Goal: Book appointment/travel/reservation

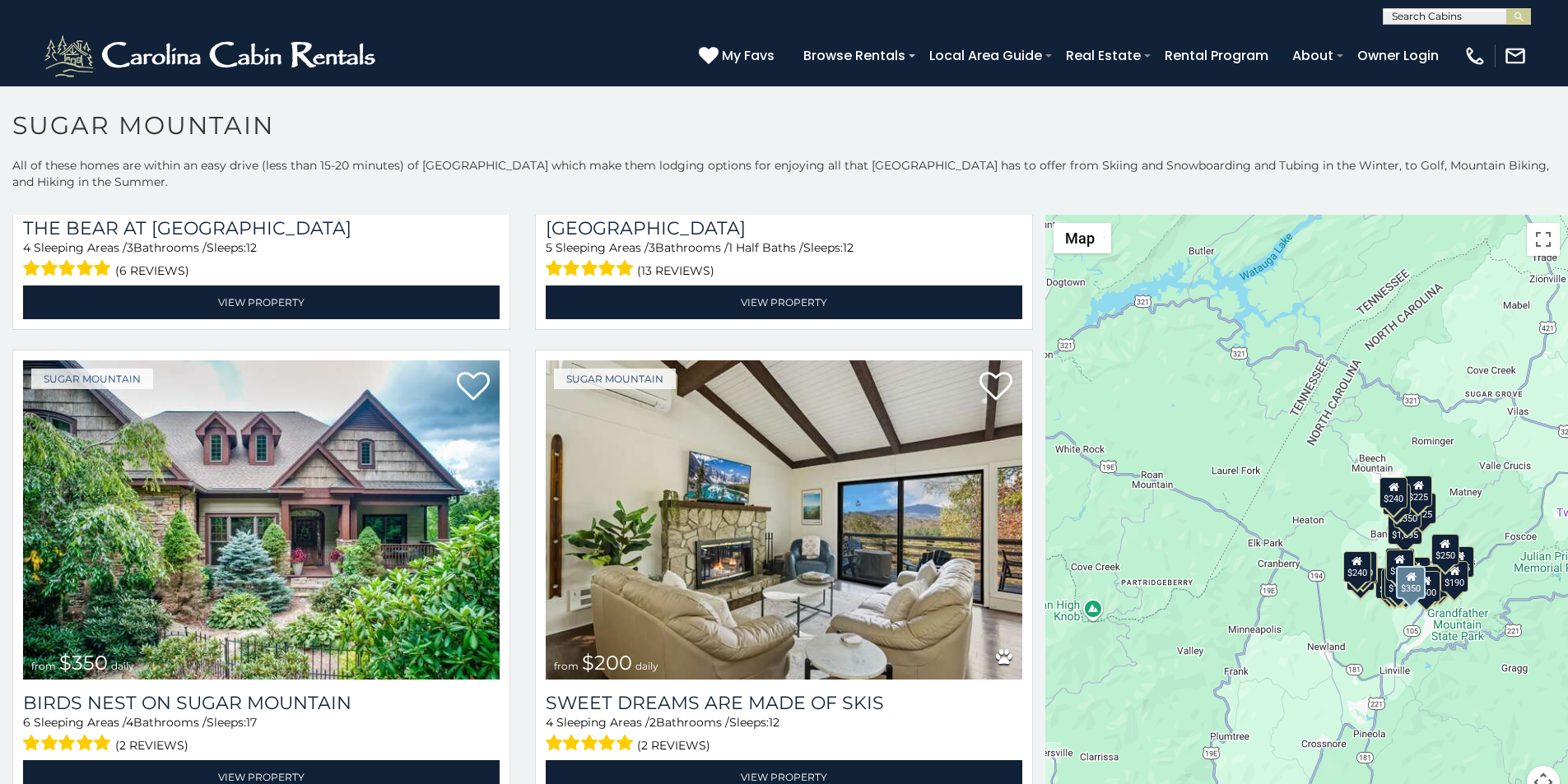
scroll to position [479, 0]
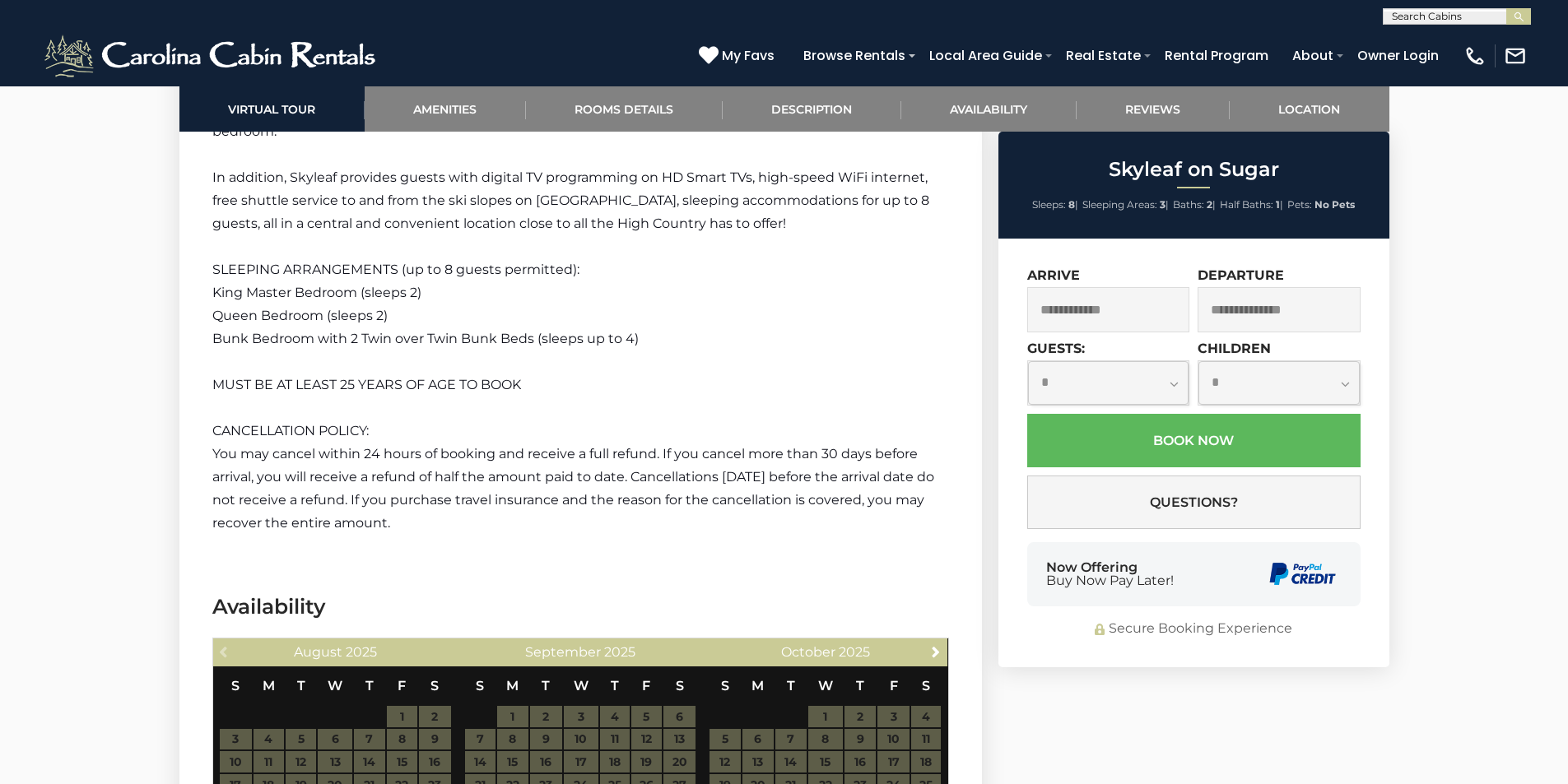
scroll to position [2955, 0]
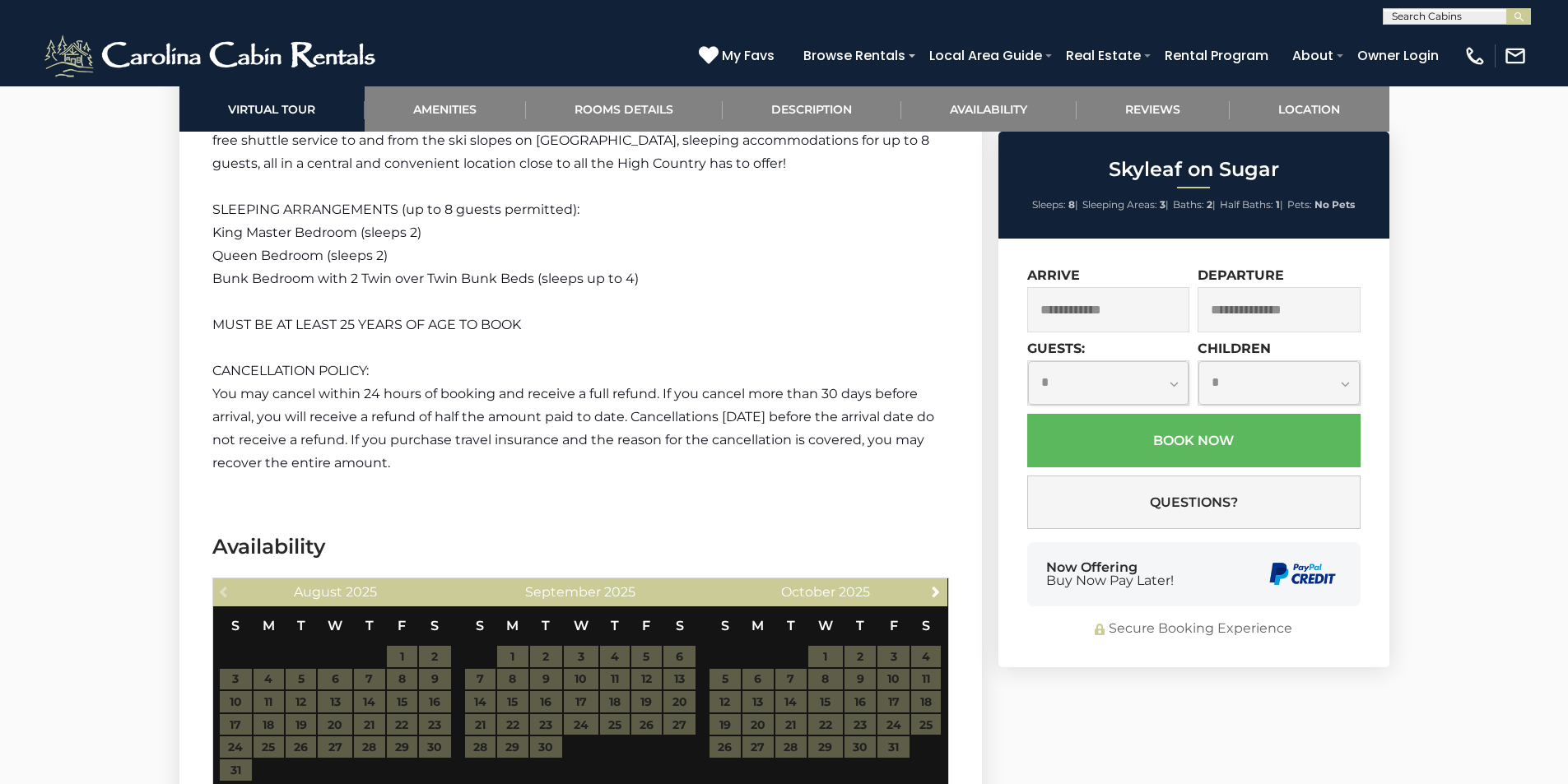
click at [1061, 585] on span "Buy Now Pay Later!" at bounding box center [1110, 581] width 128 height 13
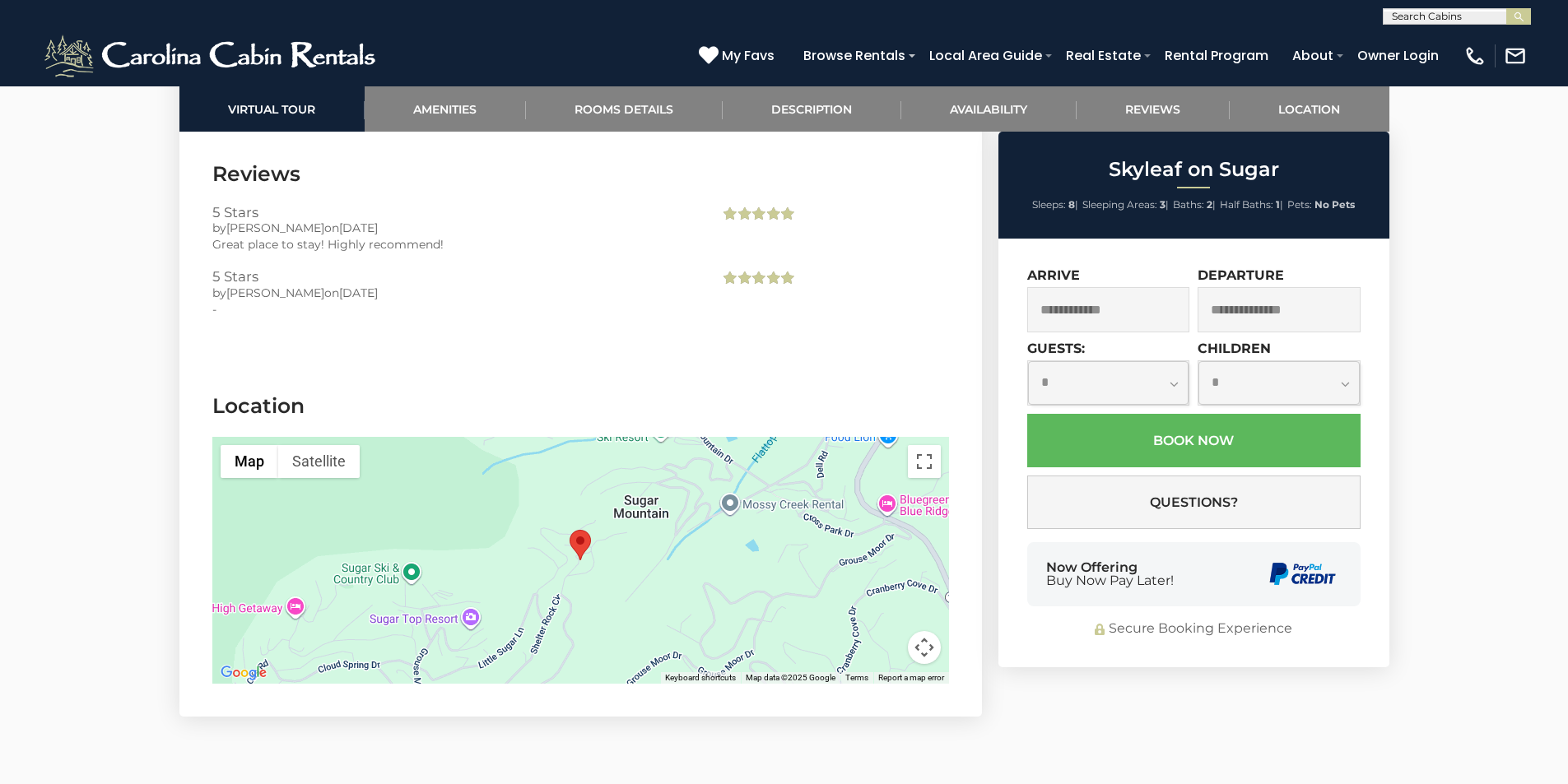
scroll to position [3668, 0]
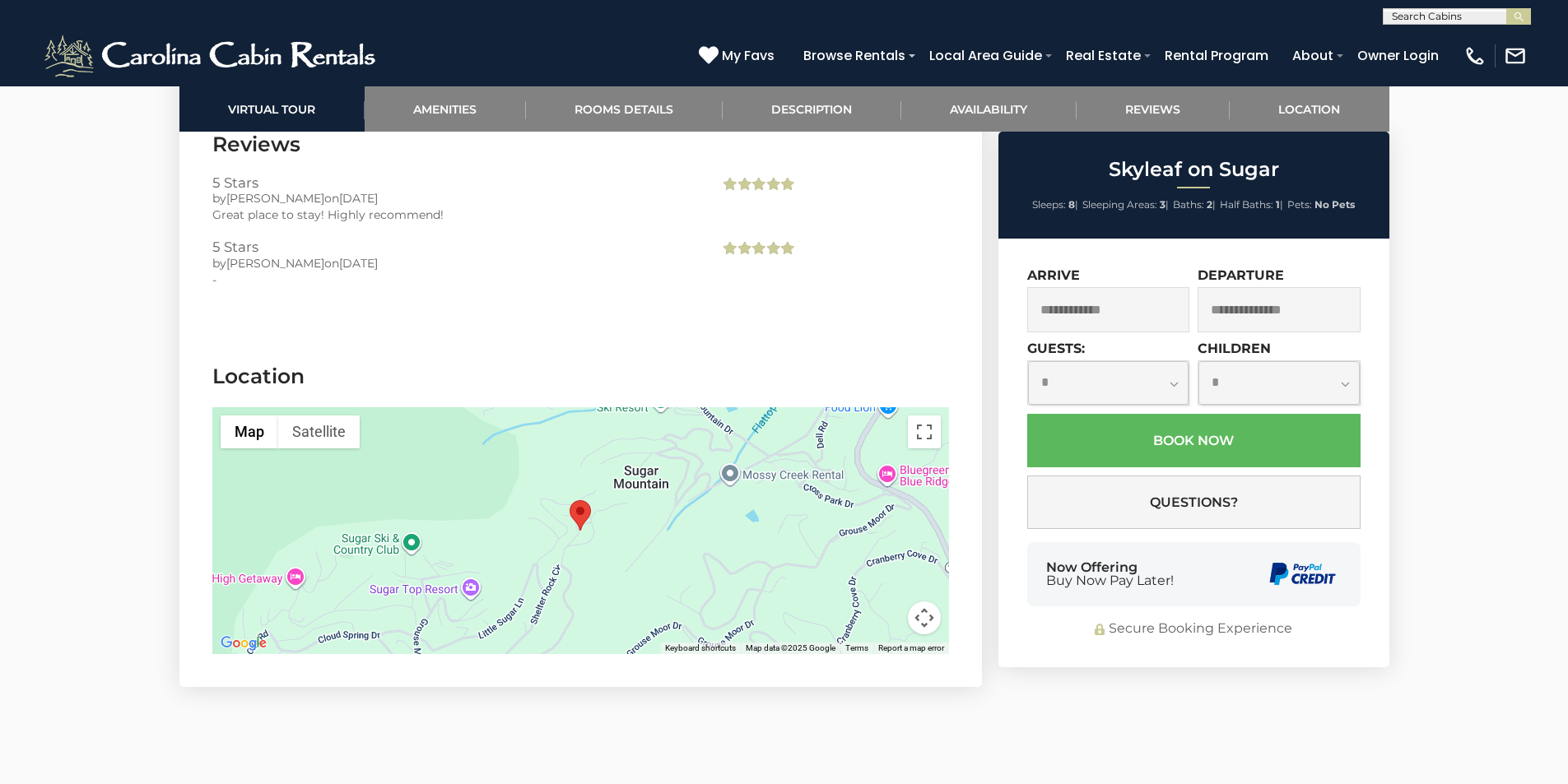
click at [1215, 583] on div "**********" at bounding box center [1193, 453] width 391 height 429
click at [1066, 267] on label "Arrive" at bounding box center [1053, 275] width 53 height 15
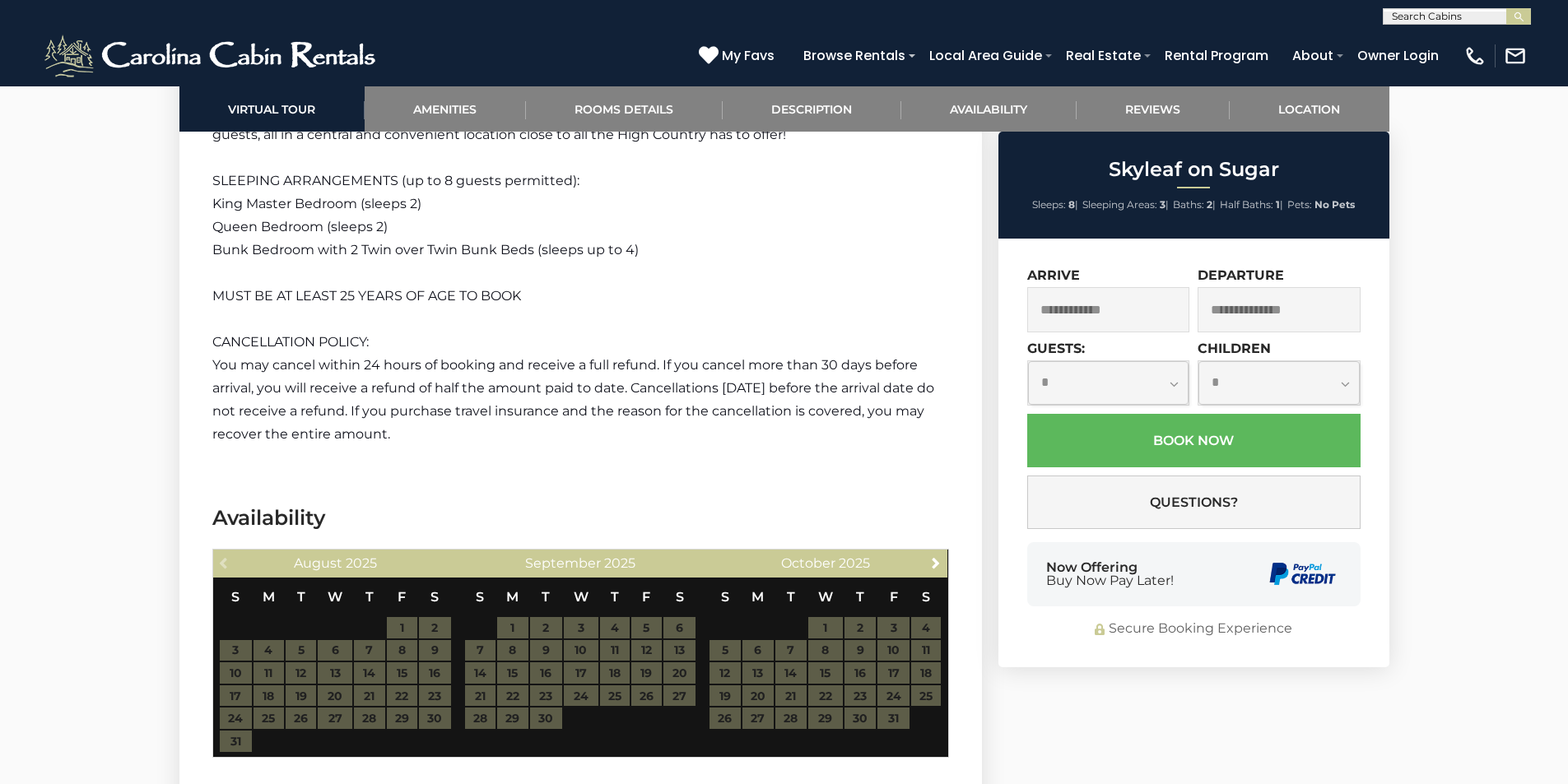
scroll to position [2466, 0]
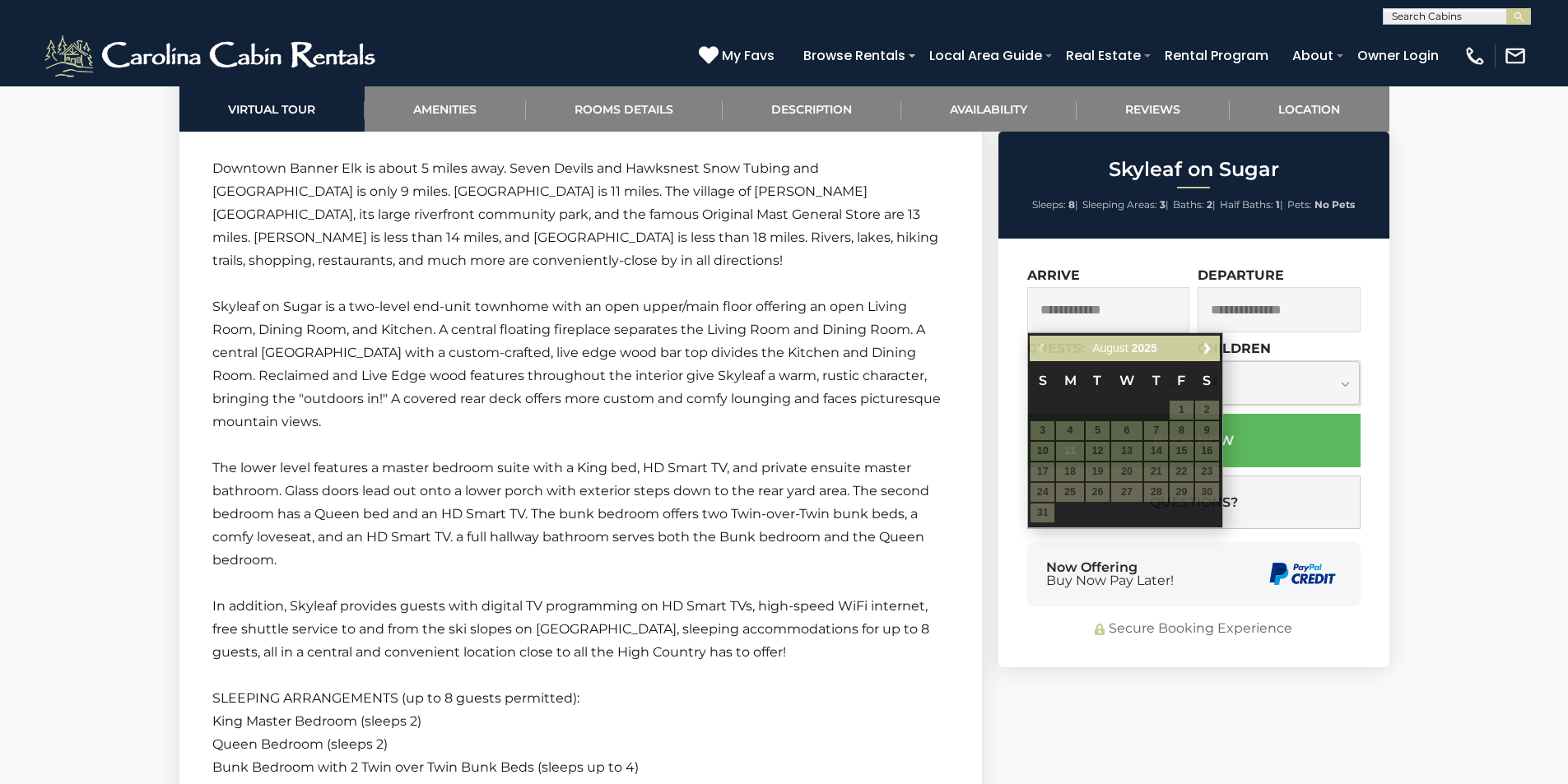
click at [1043, 300] on input "text" at bounding box center [1108, 309] width 163 height 45
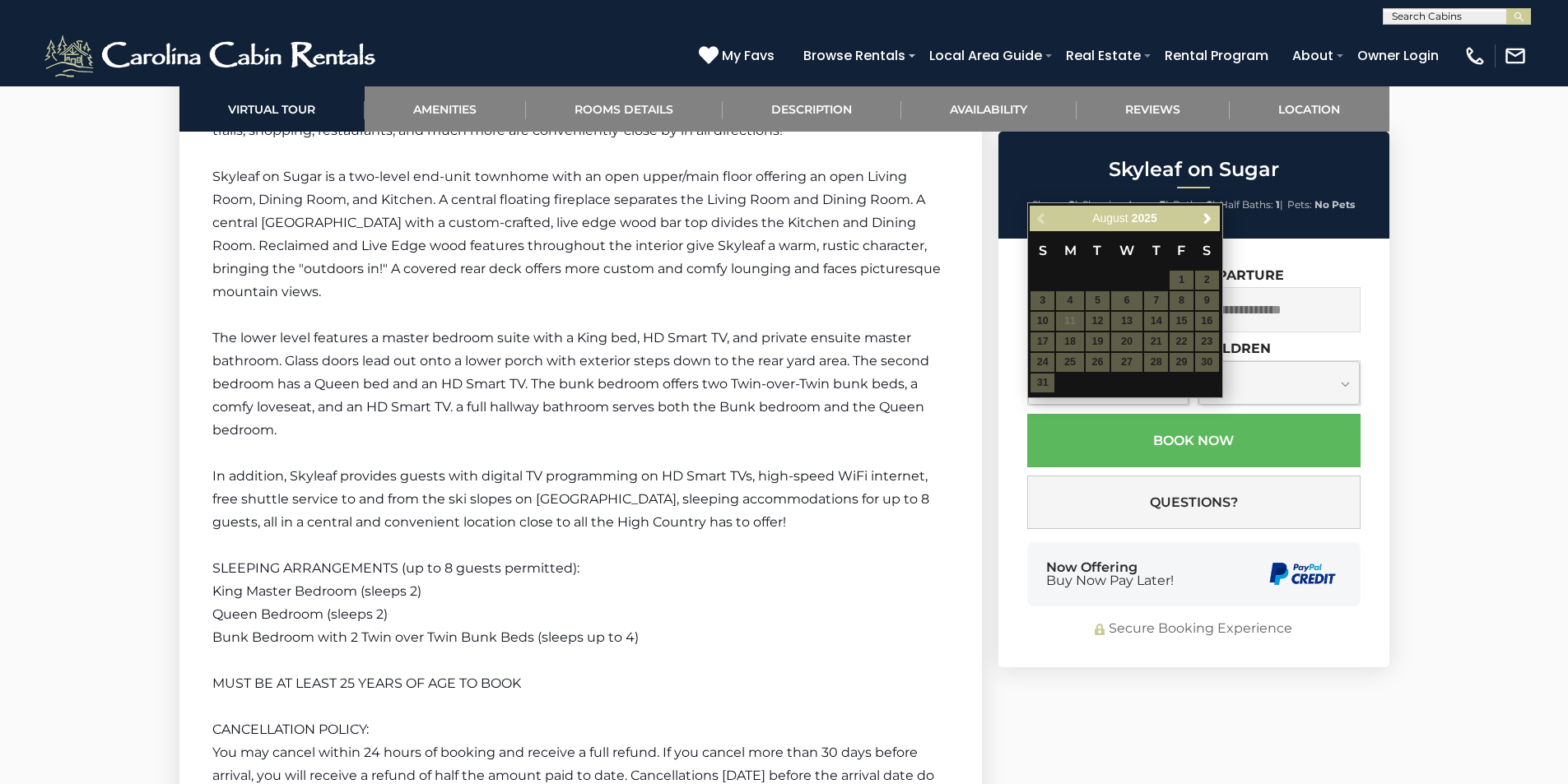
scroll to position [2597, 0]
click at [1231, 295] on input "text" at bounding box center [1278, 309] width 163 height 45
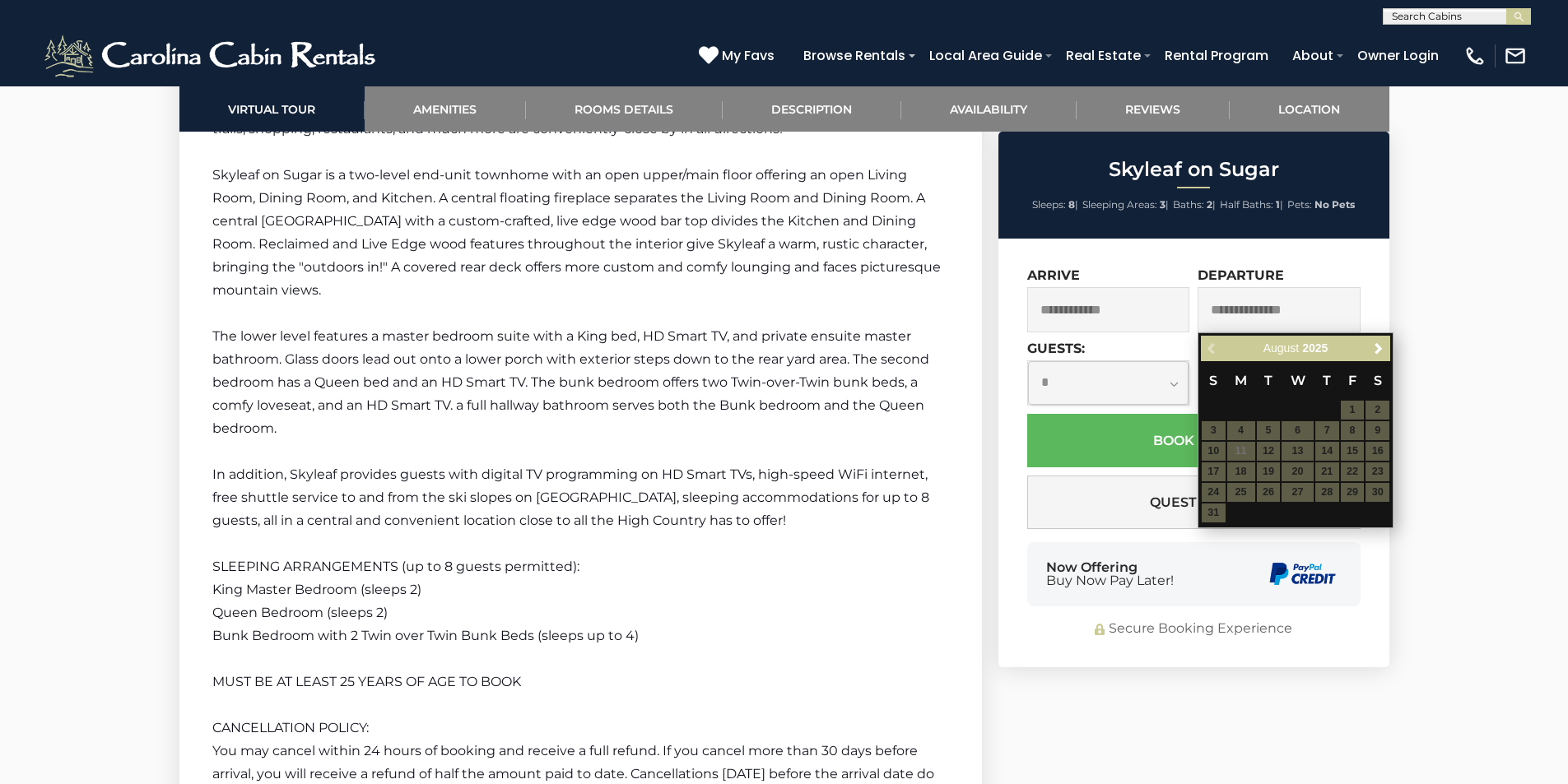
click at [1224, 334] on div "Previous Next [DATE] S M T W T F S 1 2 3 4 5 6 7 8 9 10 11 12 13 14 15 16 17 18…" at bounding box center [1295, 430] width 196 height 196
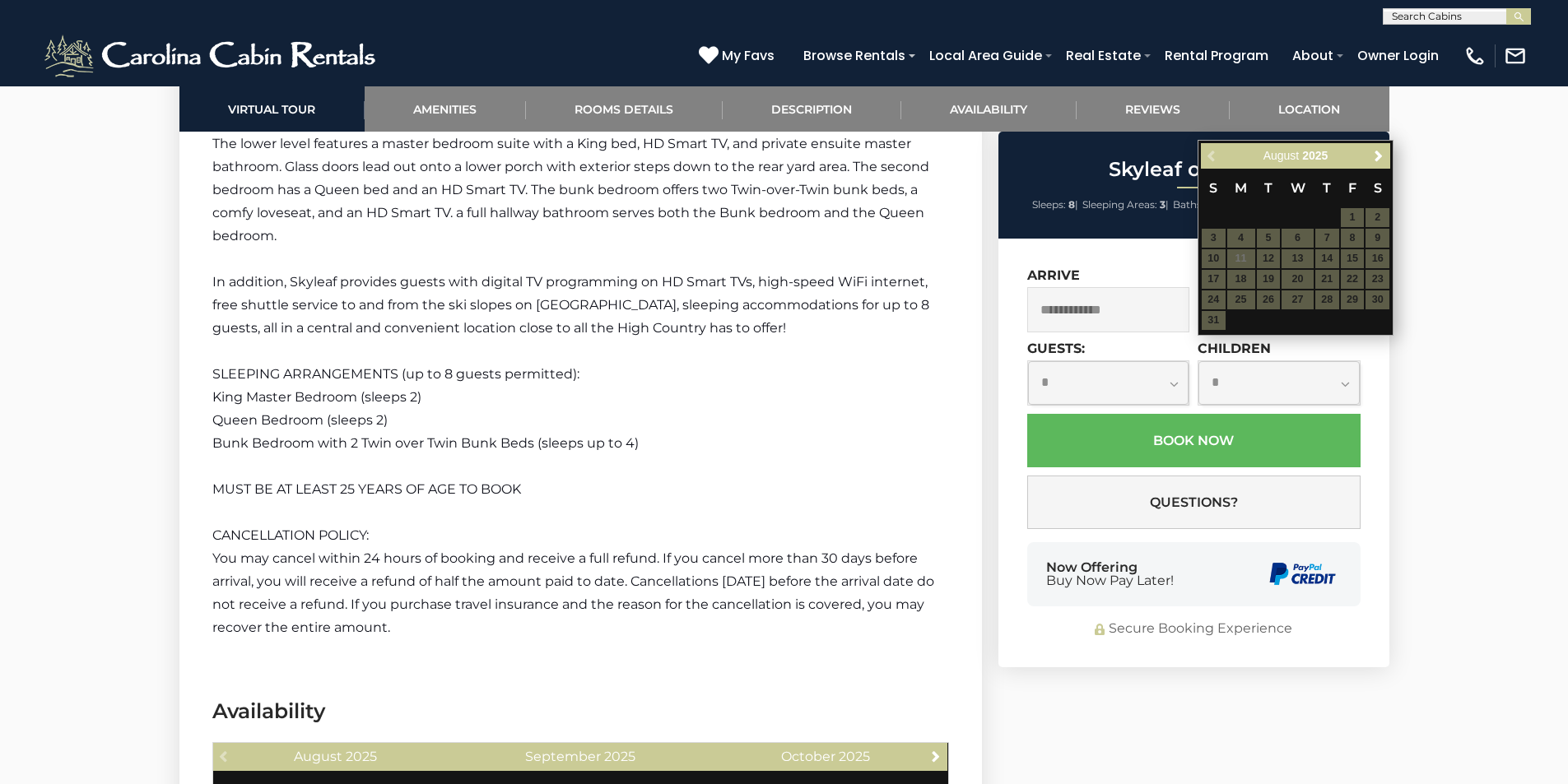
scroll to position [2803, 0]
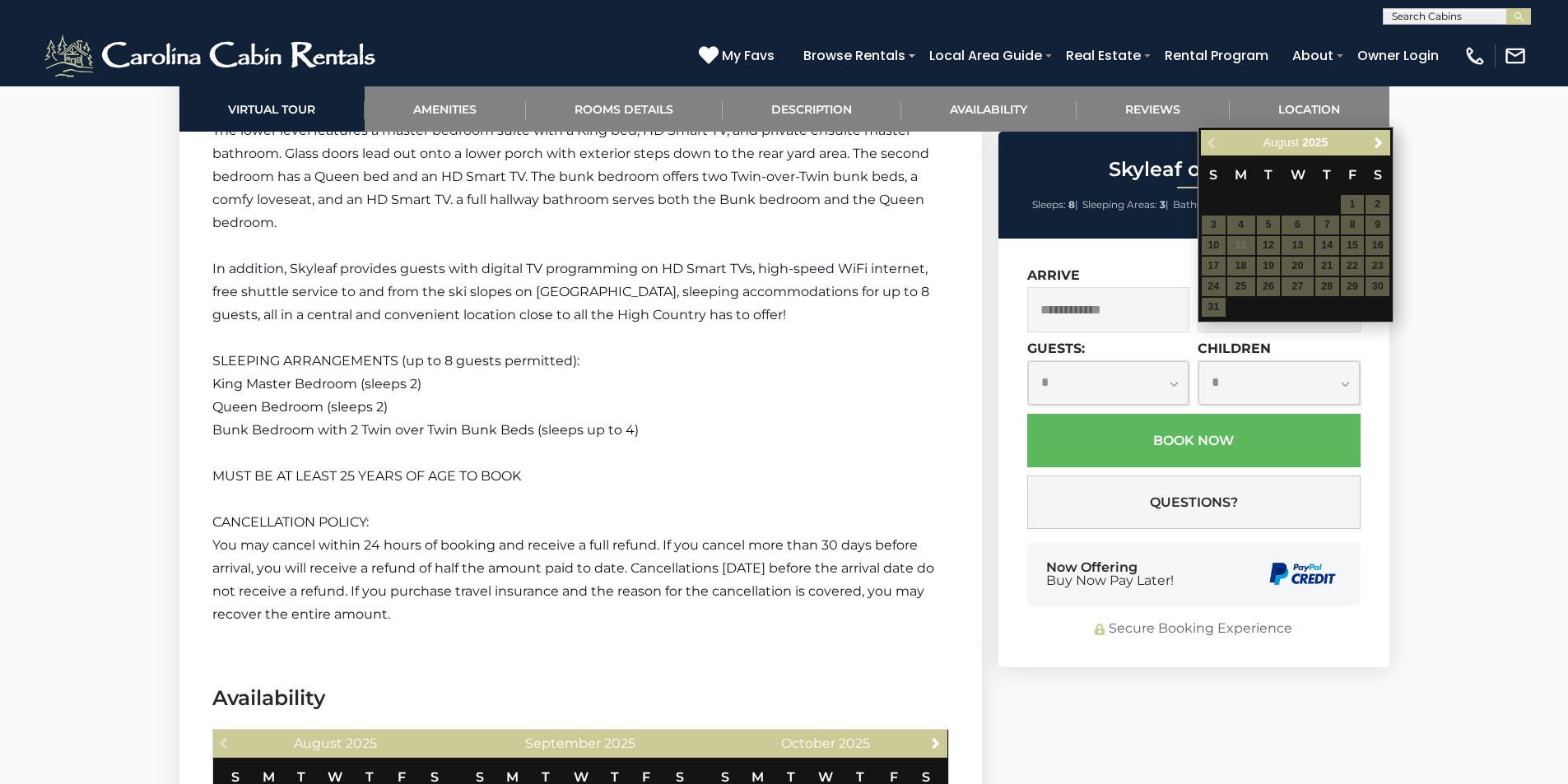
click at [1052, 569] on div "Now Offering Buy Now Pay Later!" at bounding box center [1110, 575] width 128 height 27
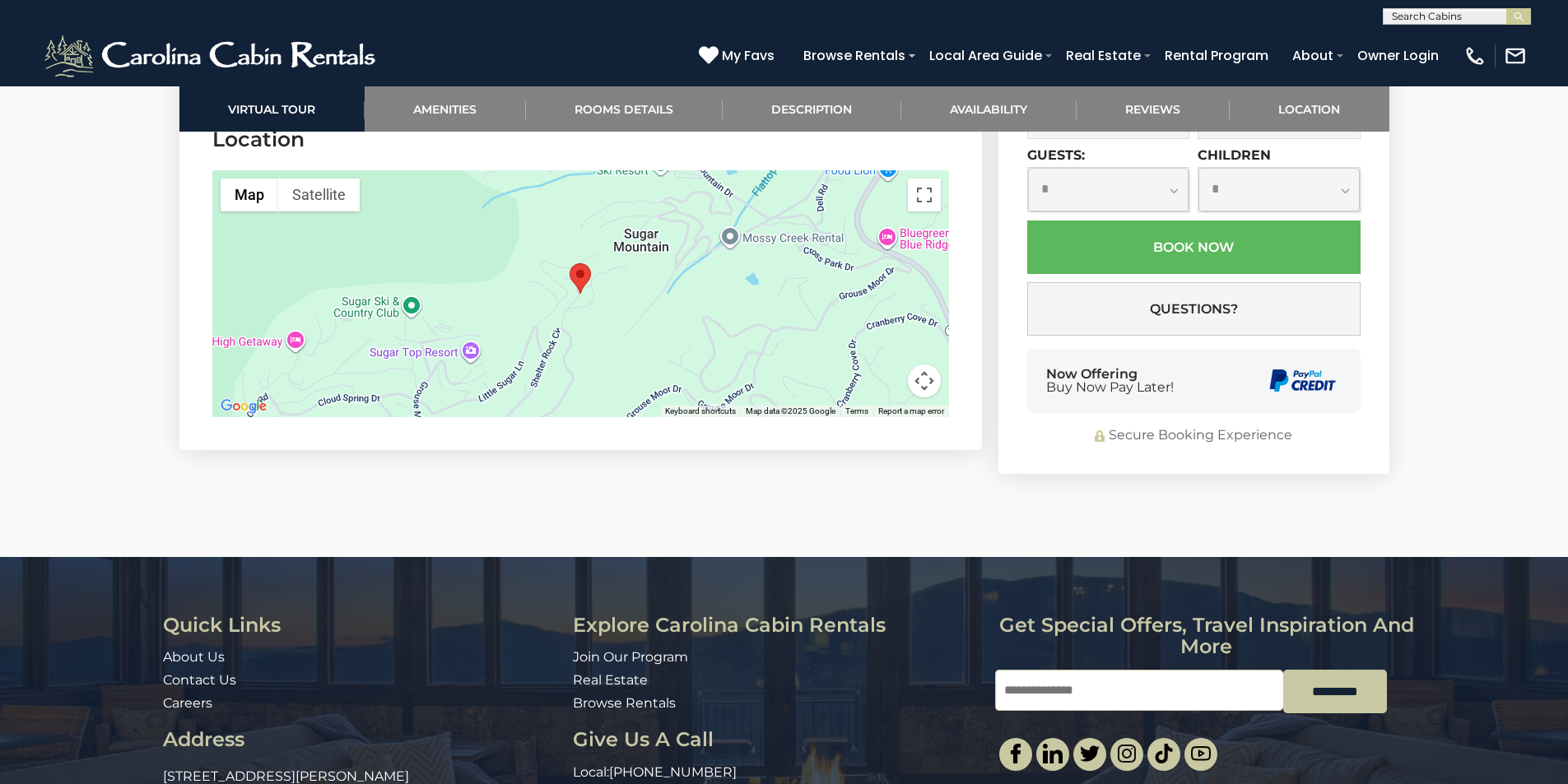
scroll to position [3909, 0]
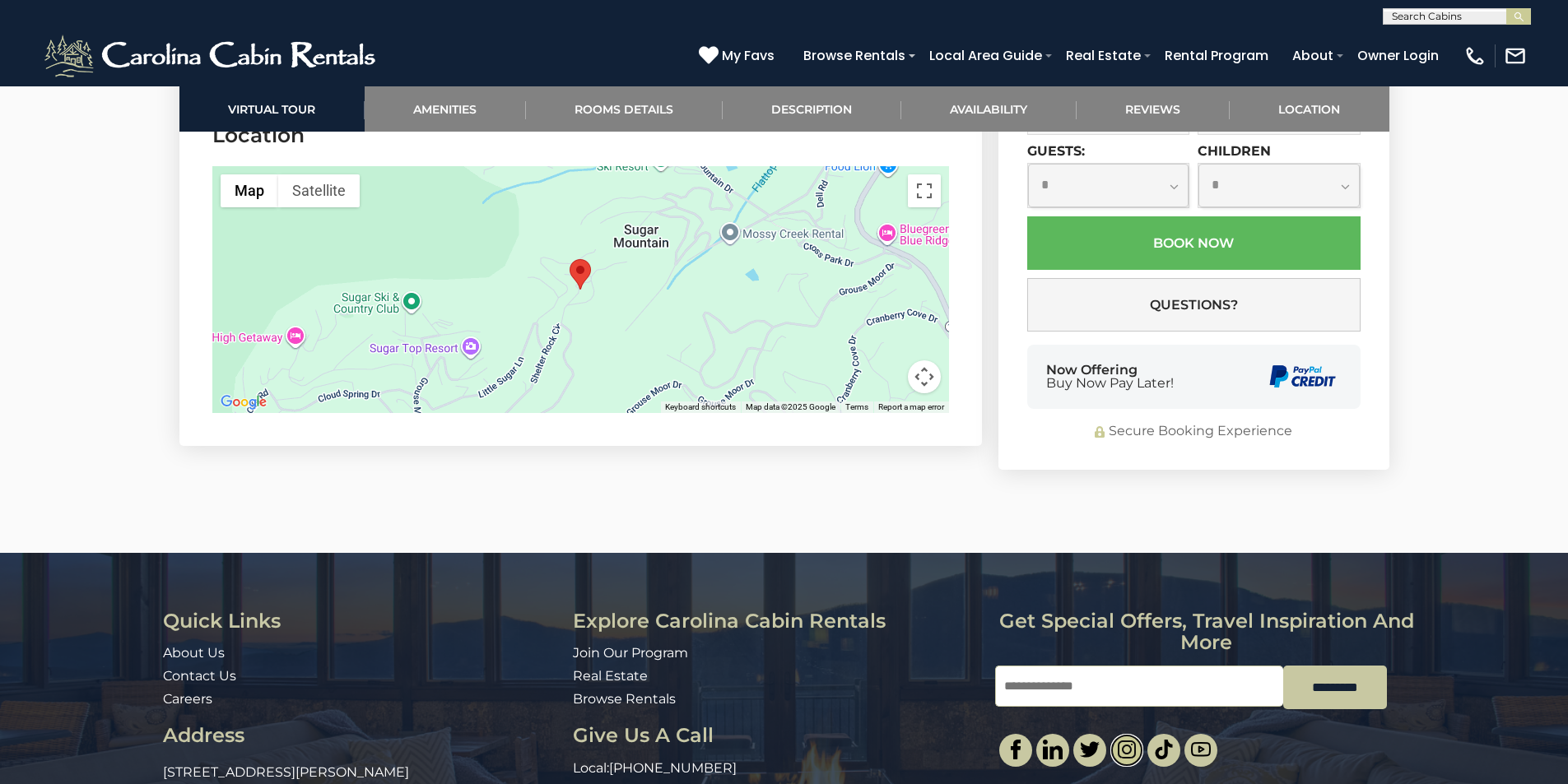
click at [1118, 739] on img at bounding box center [1127, 749] width 20 height 20
